Goal: Contribute content

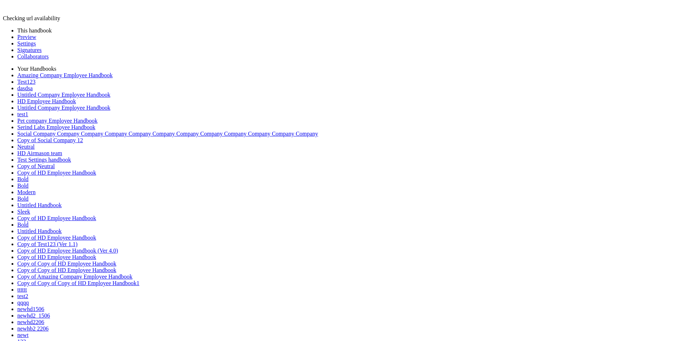
drag, startPoint x: 0, startPoint y: 0, endPoint x: 39, endPoint y: 173, distance: 177.0
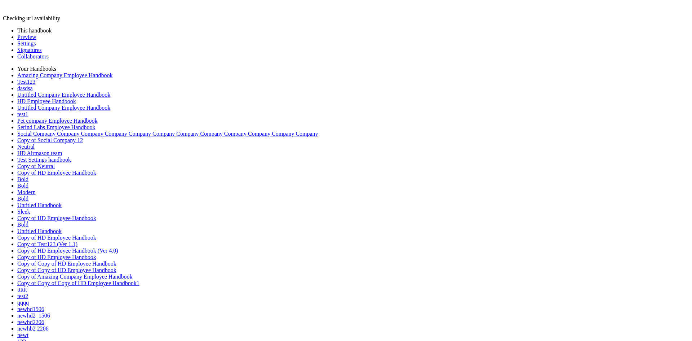
scroll to position [930, 0]
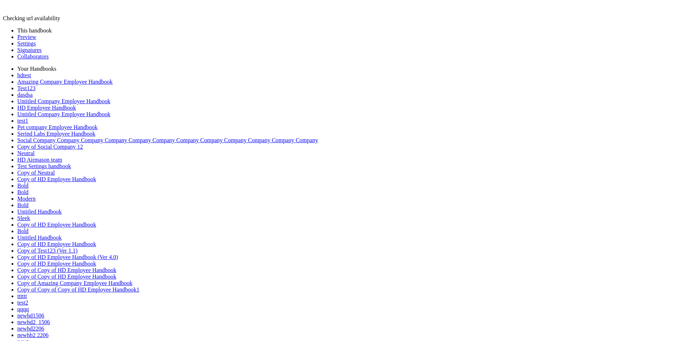
type input "*"
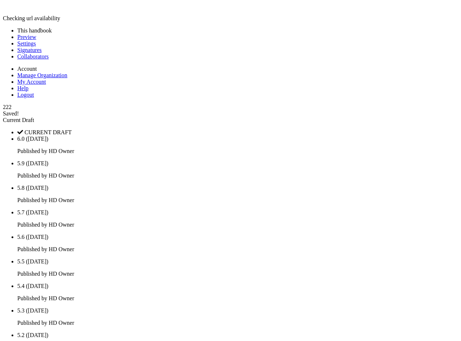
click at [3, 104] on link at bounding box center [3, 104] width 0 height 0
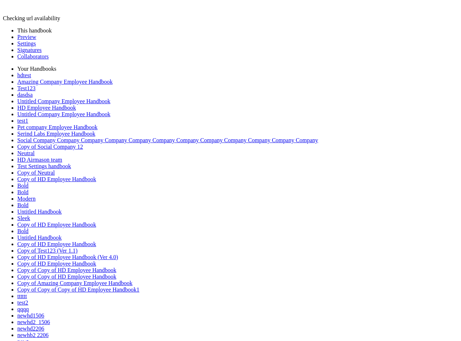
click at [19, 37] on link "Preview" at bounding box center [26, 37] width 19 height 6
